Goal: Browse casually

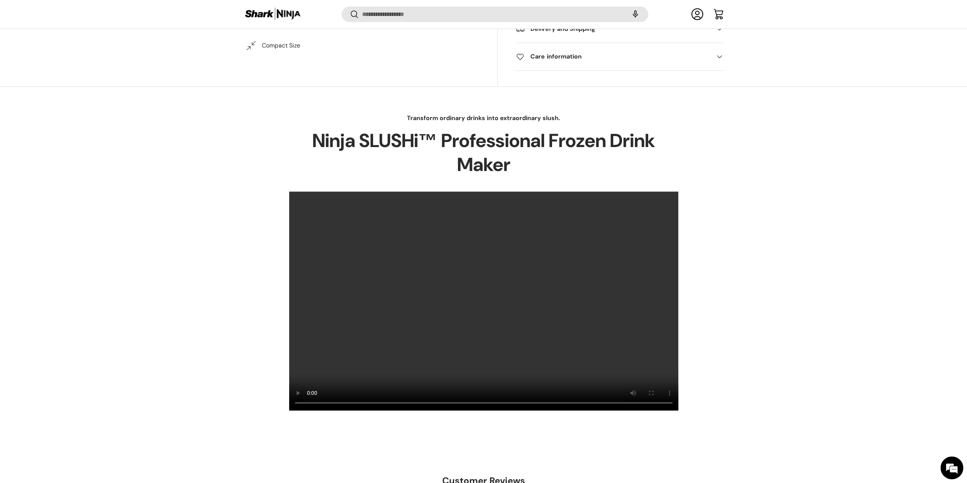
scroll to position [455, 0]
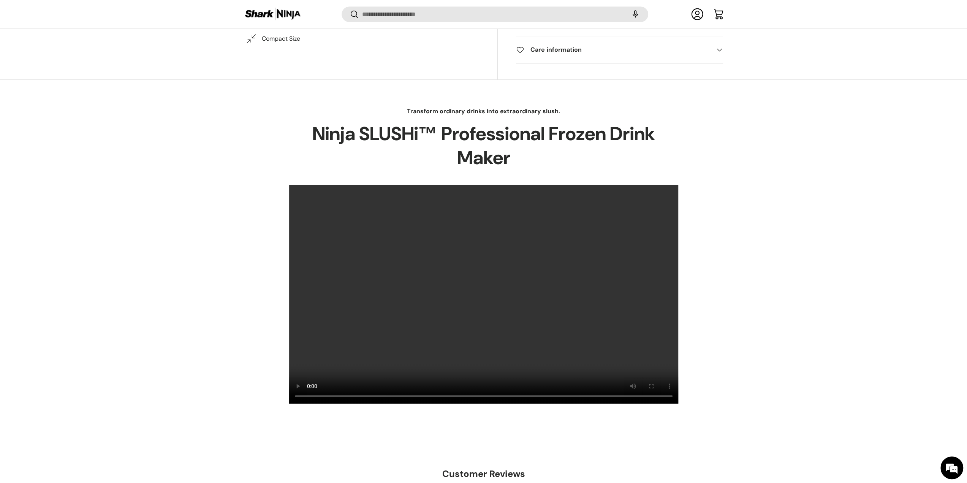
click at [44, 232] on div "Transform ordinary drinks into extraordinary slush. Ninja SLUSHi™ Professional …" at bounding box center [483, 255] width 967 height 297
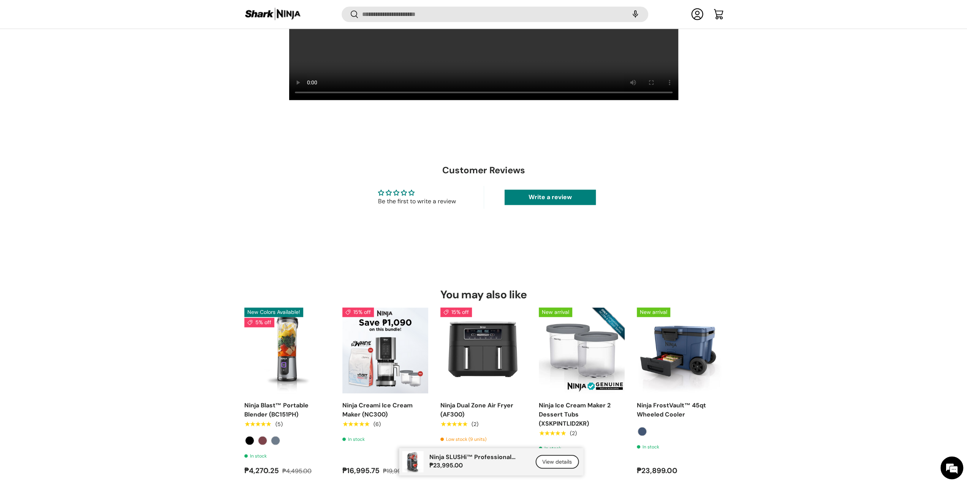
scroll to position [759, 0]
click at [0, 0] on img "Ninja Creami Ice Cream Maker (NC300)" at bounding box center [0, 0] width 0 height 0
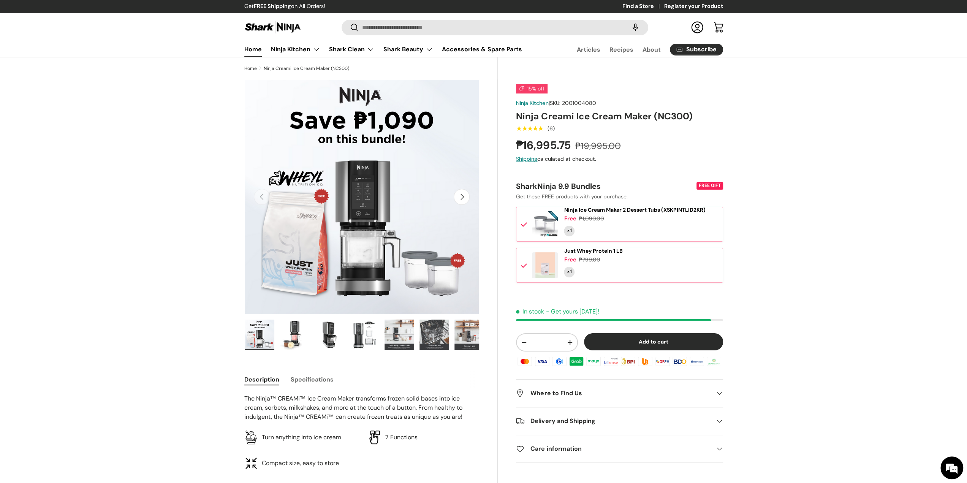
click at [253, 51] on link "Home" at bounding box center [252, 49] width 17 height 15
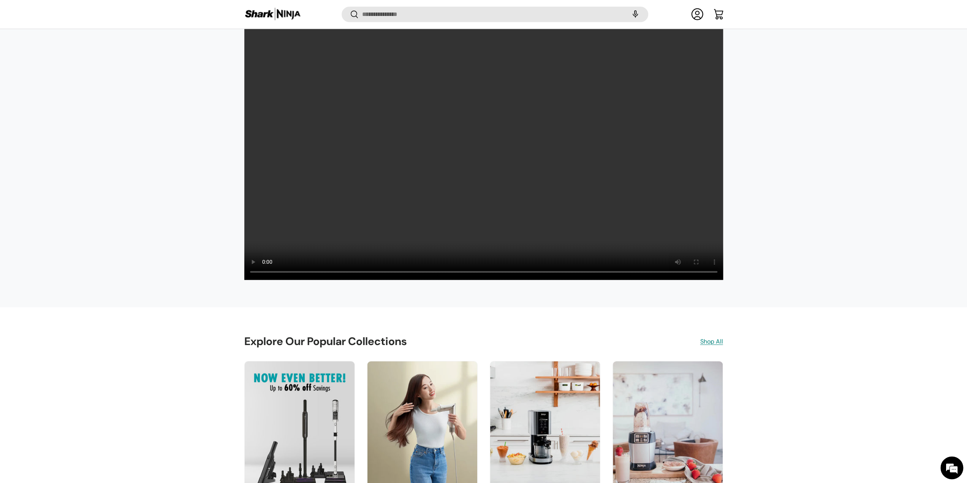
scroll to position [1125, 0]
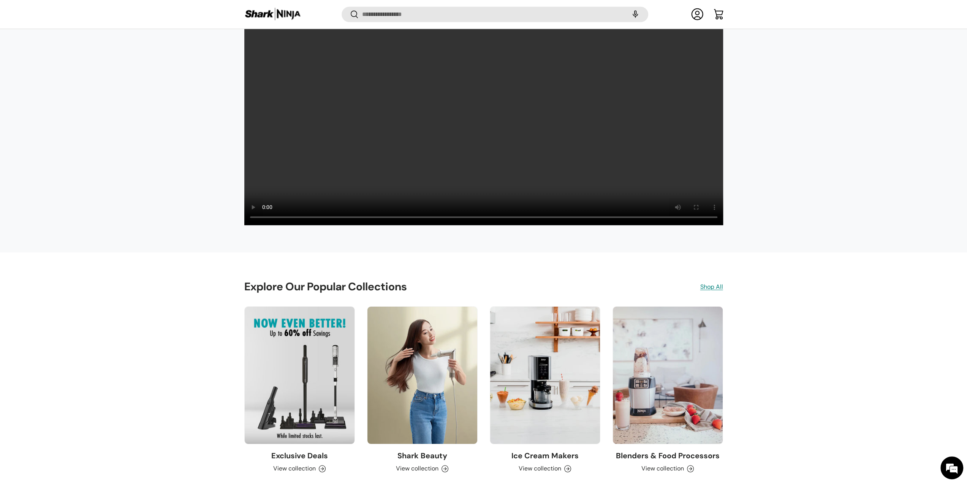
click at [70, 387] on carousel-slider "Exclusive Deals View collection Shark Beauty View collection Ice Cream Makers V…" at bounding box center [483, 395] width 967 height 179
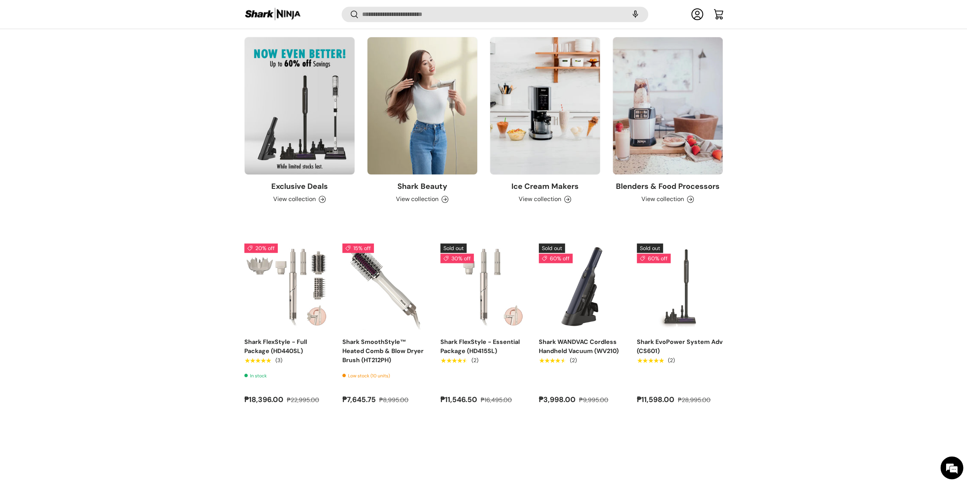
scroll to position [1505, 0]
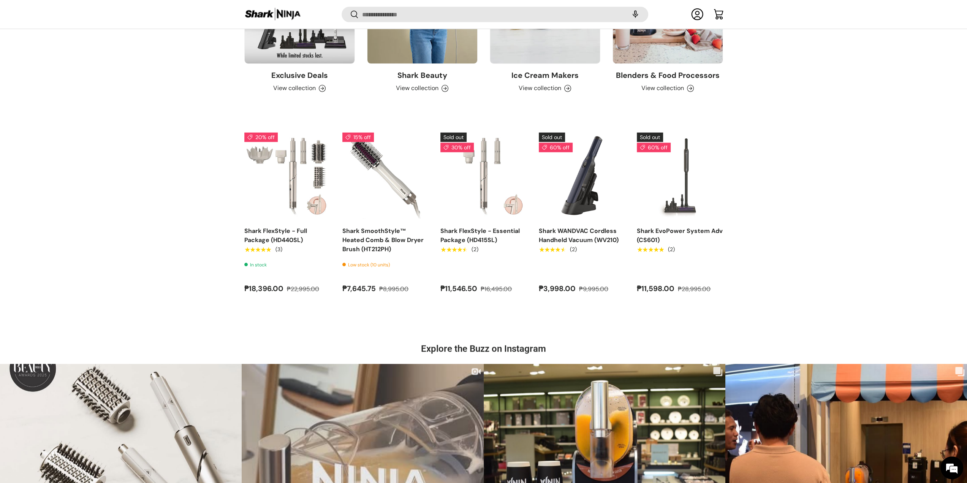
click at [42, 242] on carousel-slider "20% off Shark FlexStyle - Full Package (HD440SL) ★★★★★ (3) In stock ₱18,396.00 …" at bounding box center [483, 220] width 967 height 174
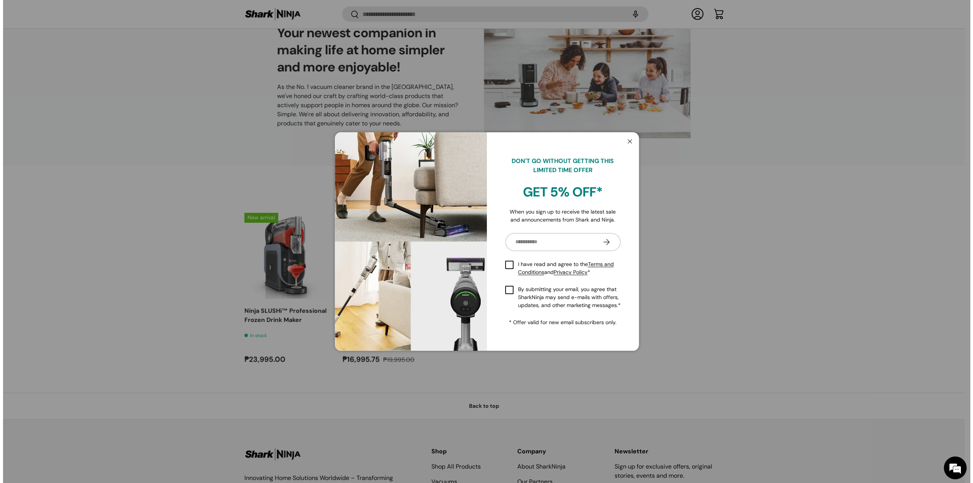
scroll to position [0, 0]
